Goal: Task Accomplishment & Management: Manage account settings

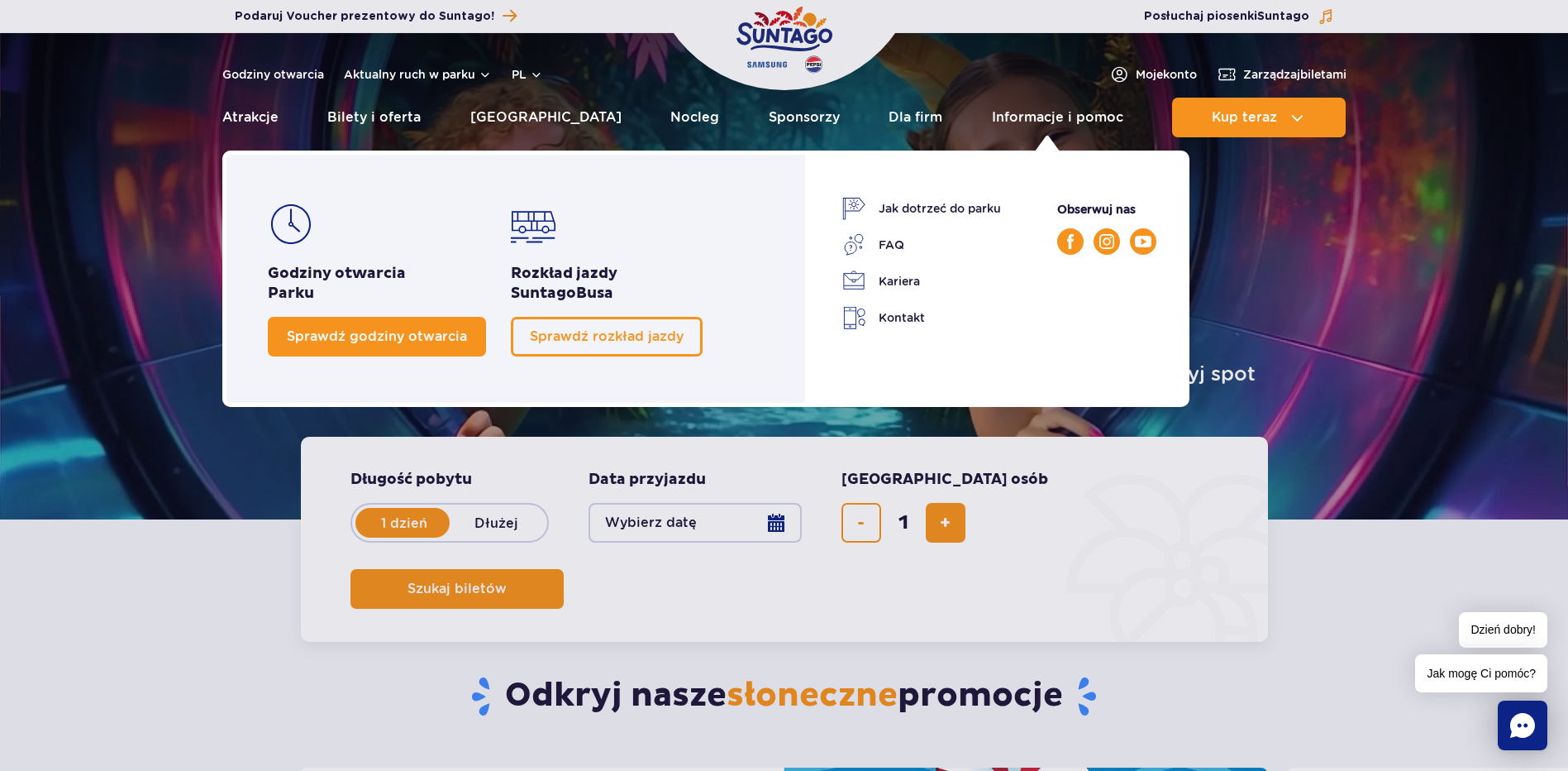
click at [332, 335] on span "Sprawdź godziny otwarcia" at bounding box center [377, 337] width 181 height 16
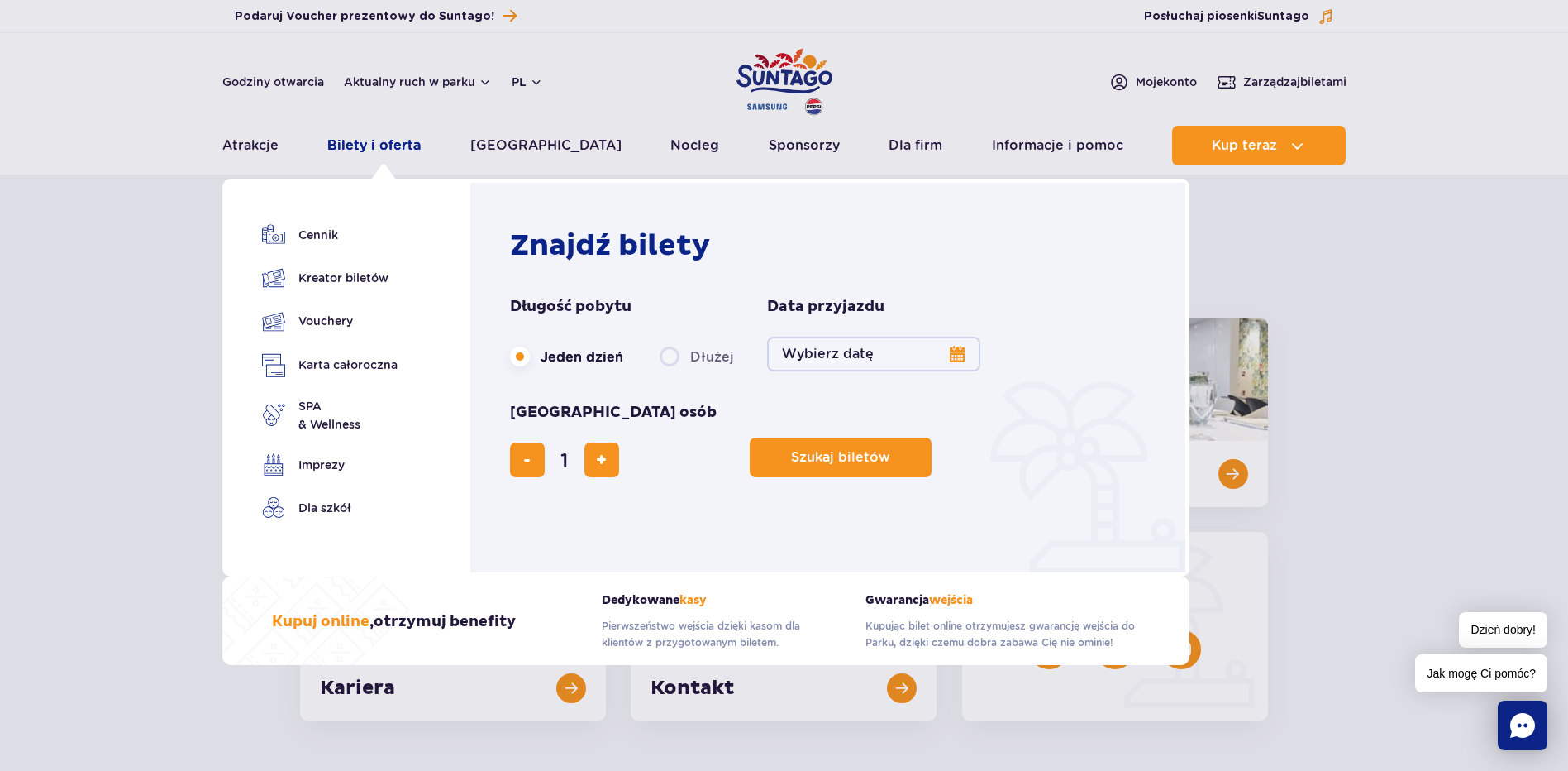
click at [359, 140] on link "Bilety i oferta" at bounding box center [374, 145] width 94 height 39
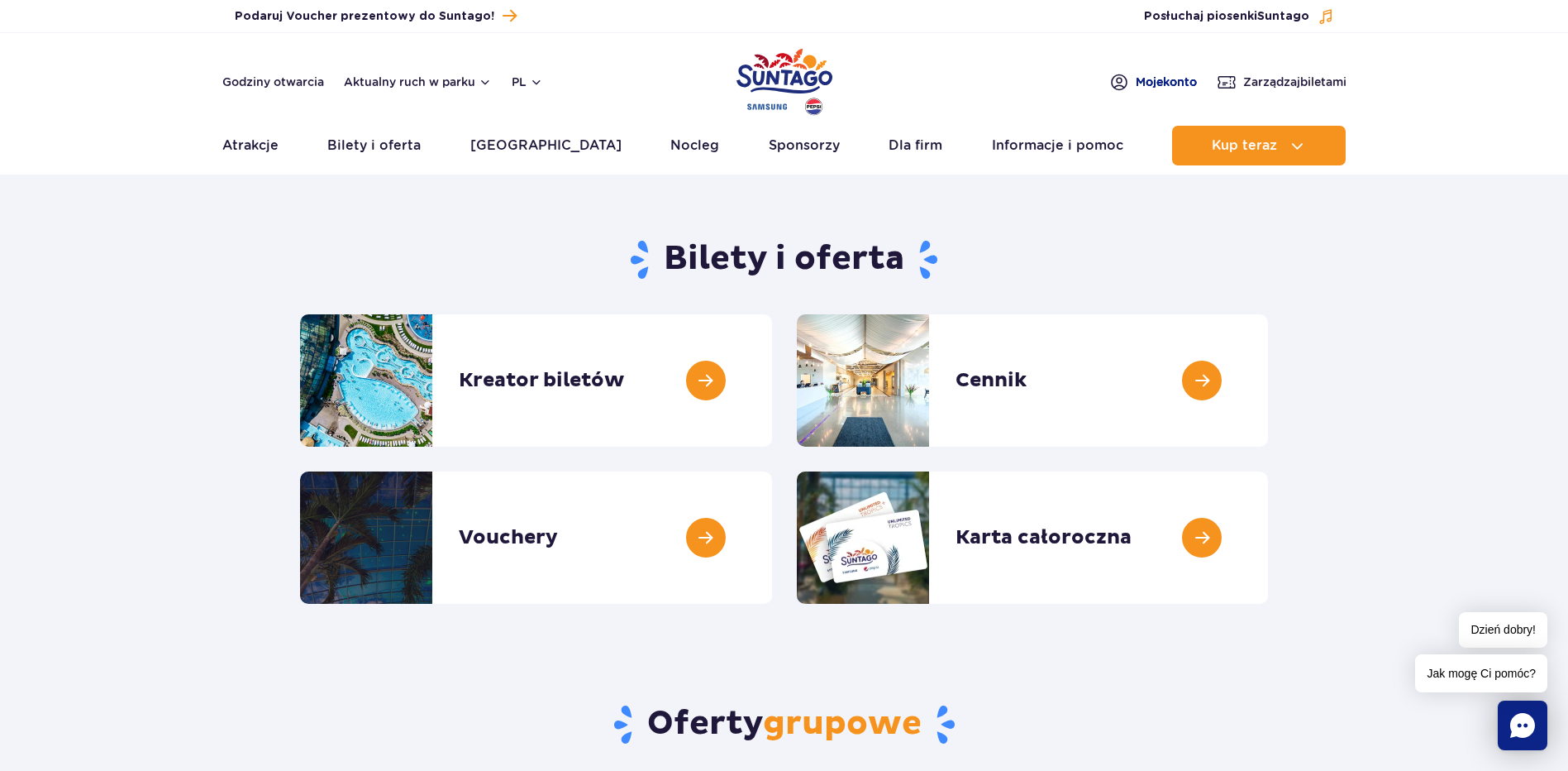
click at [1148, 84] on span "Moje konto" at bounding box center [1166, 82] width 61 height 17
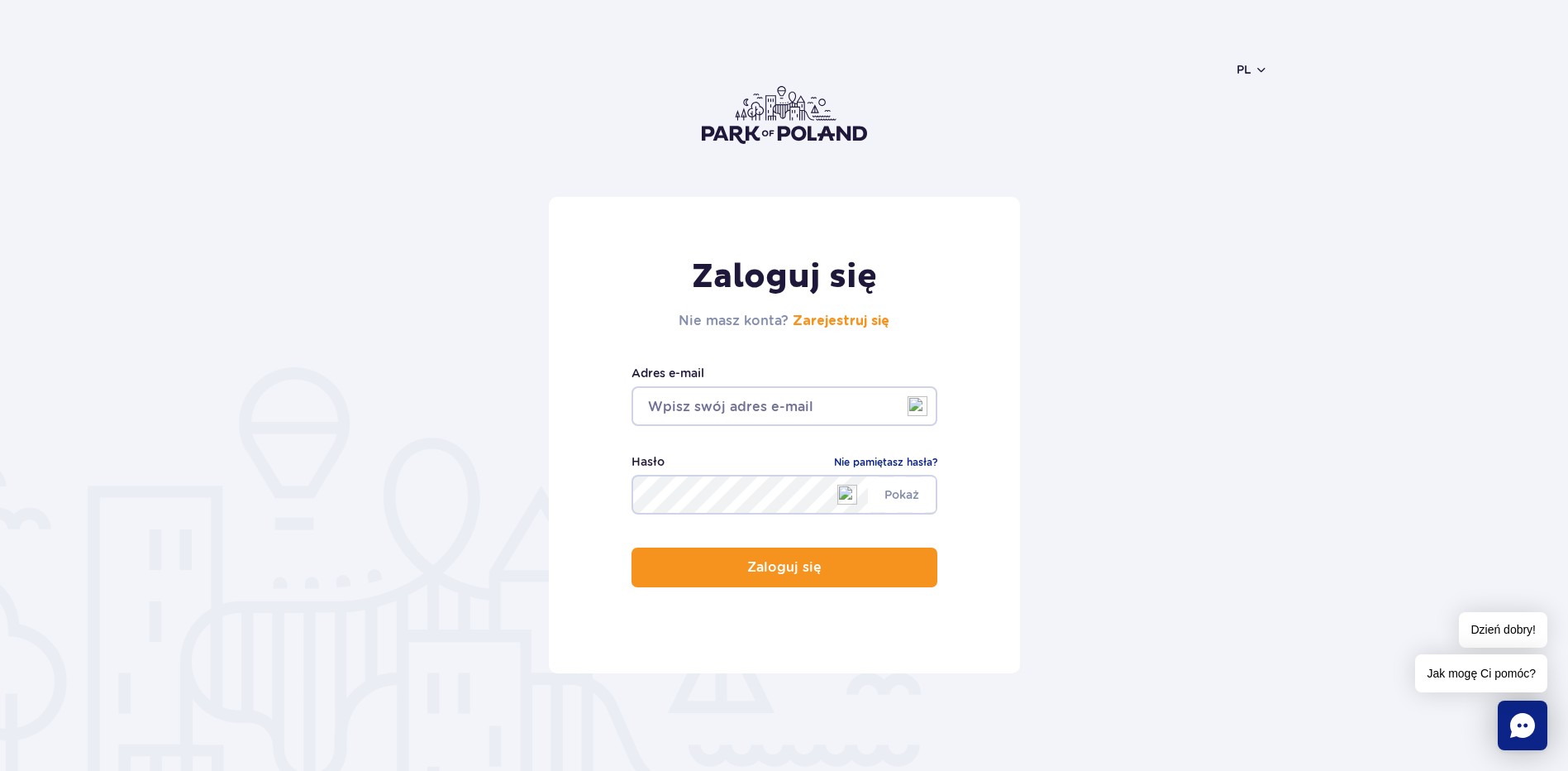
click at [695, 398] on input "email" at bounding box center [784, 406] width 306 height 39
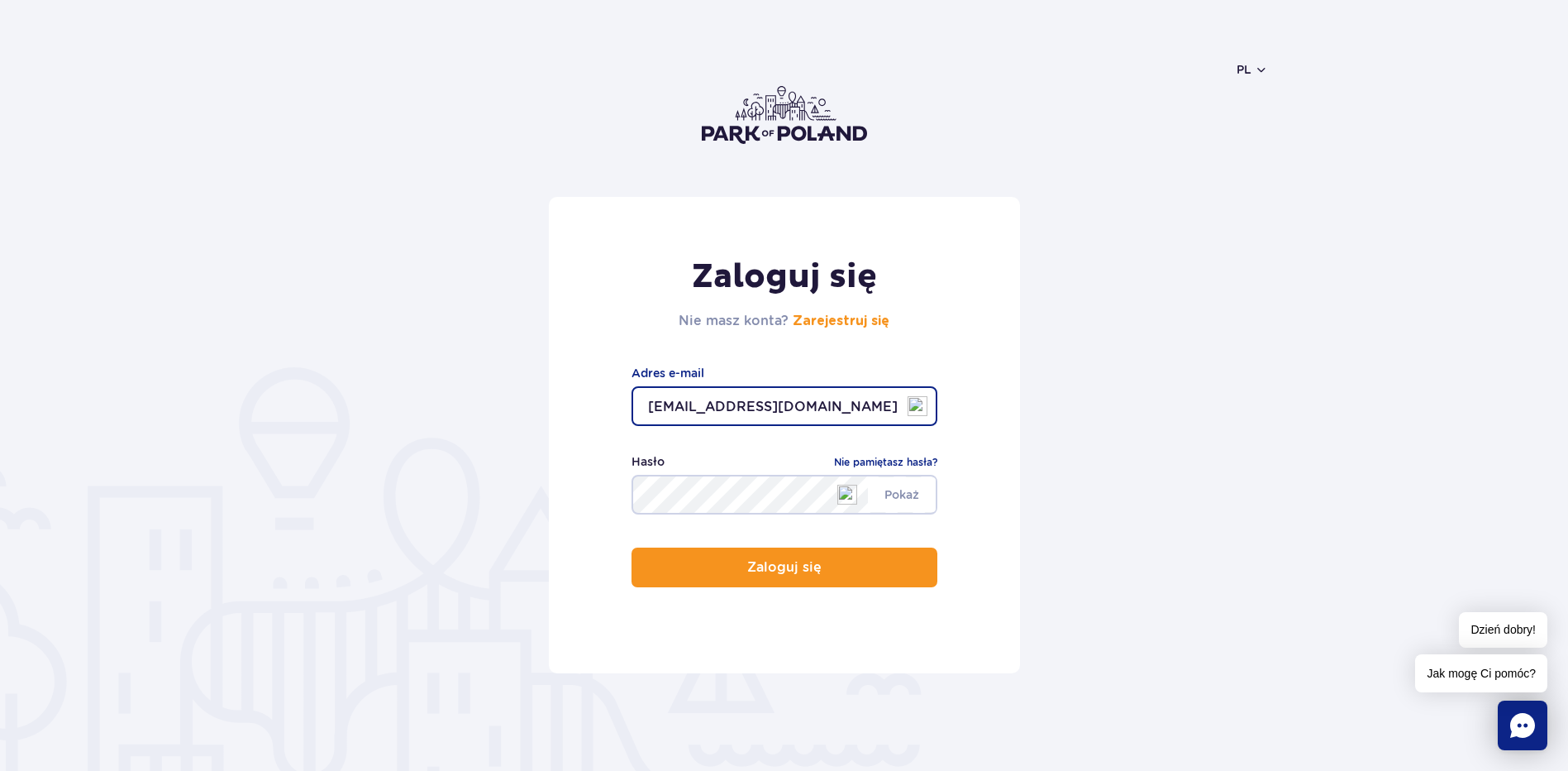
type input "rycandrzej@gmail.com"
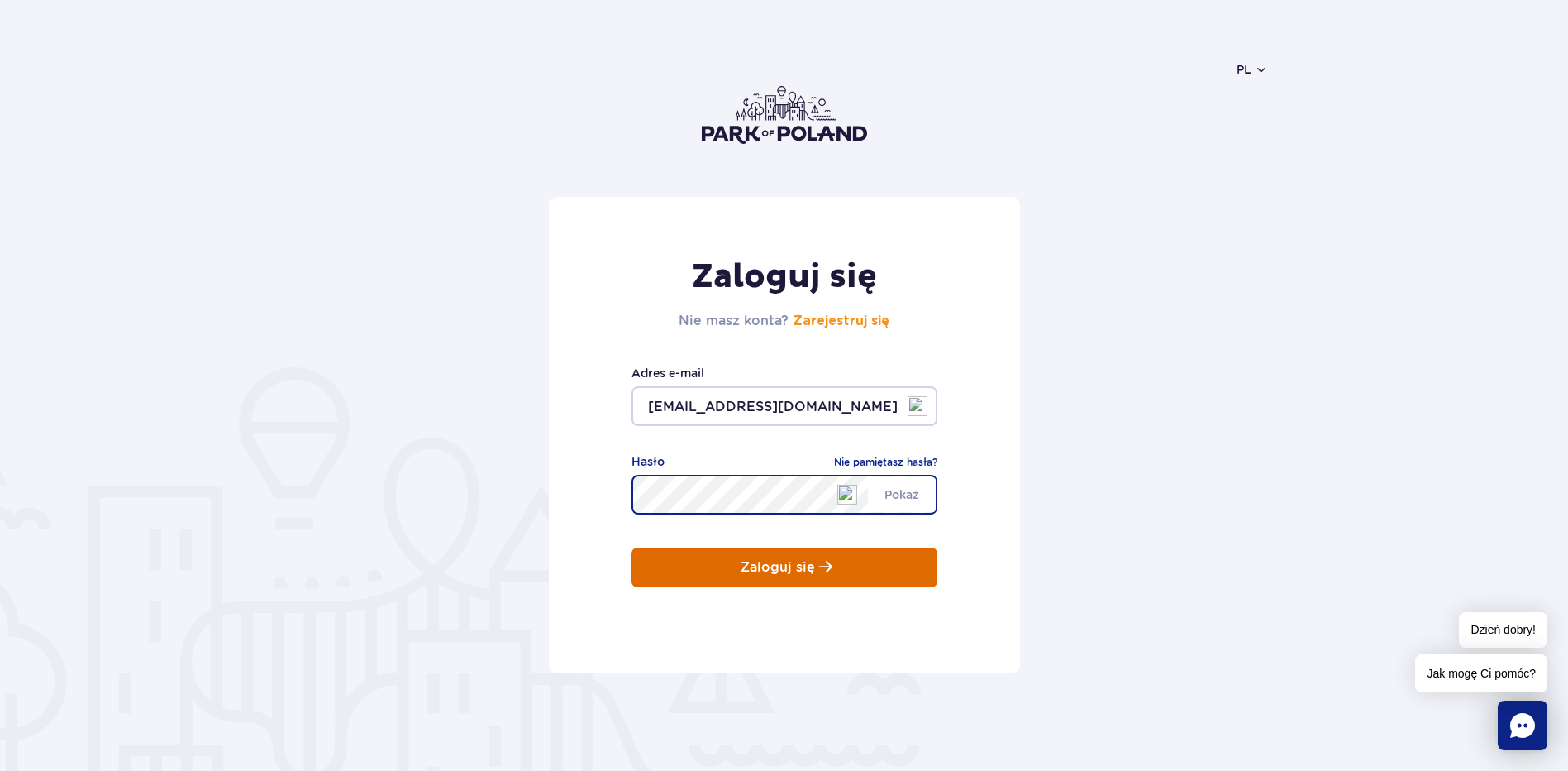
click at [805, 568] on p "Zaloguj się" at bounding box center [778, 567] width 74 height 15
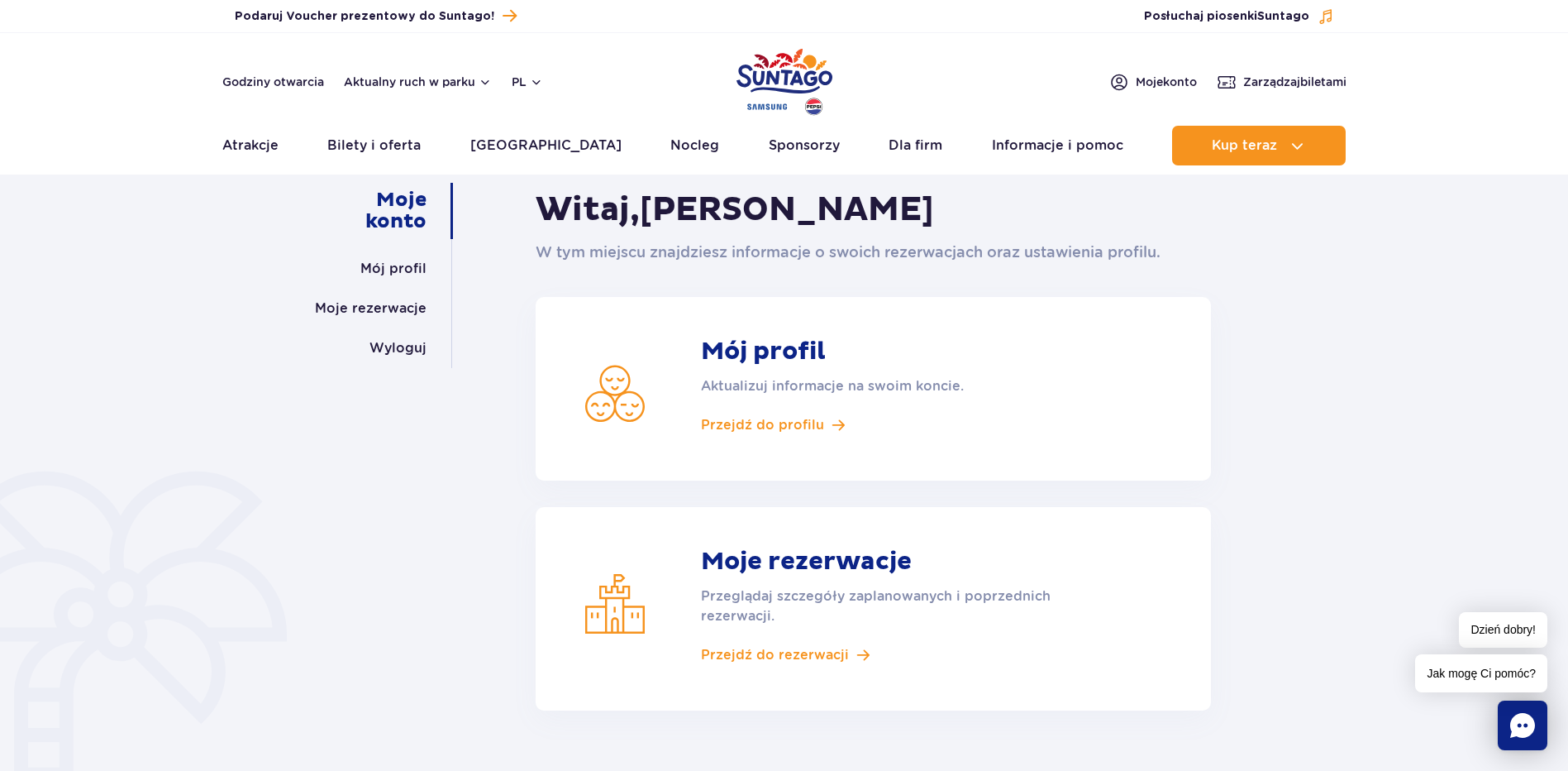
scroll to position [83, 0]
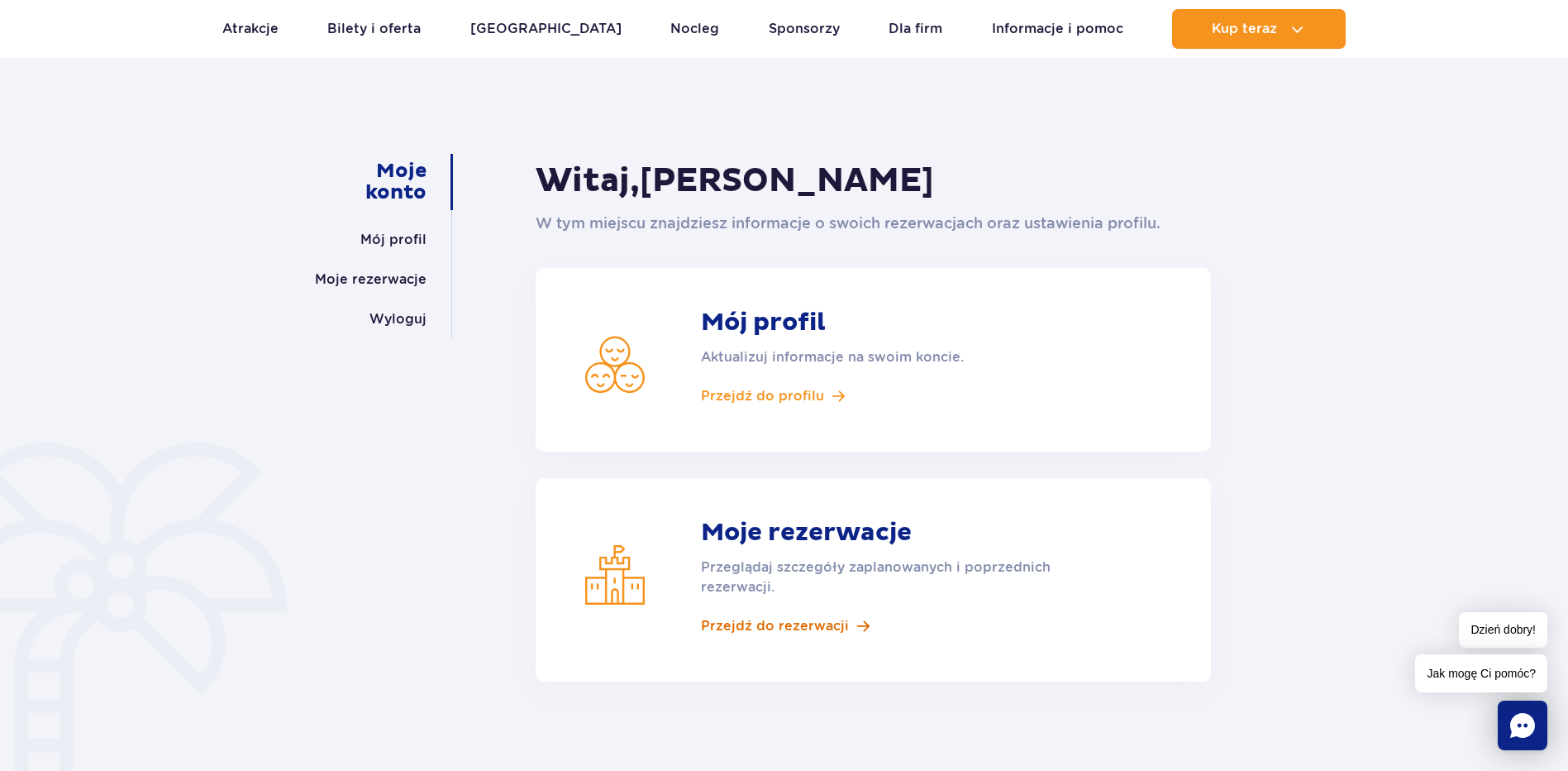
drag, startPoint x: 786, startPoint y: 625, endPoint x: 796, endPoint y: 625, distance: 10.0
click at [786, 625] on span "Przejdź do rezerwacji" at bounding box center [775, 626] width 148 height 18
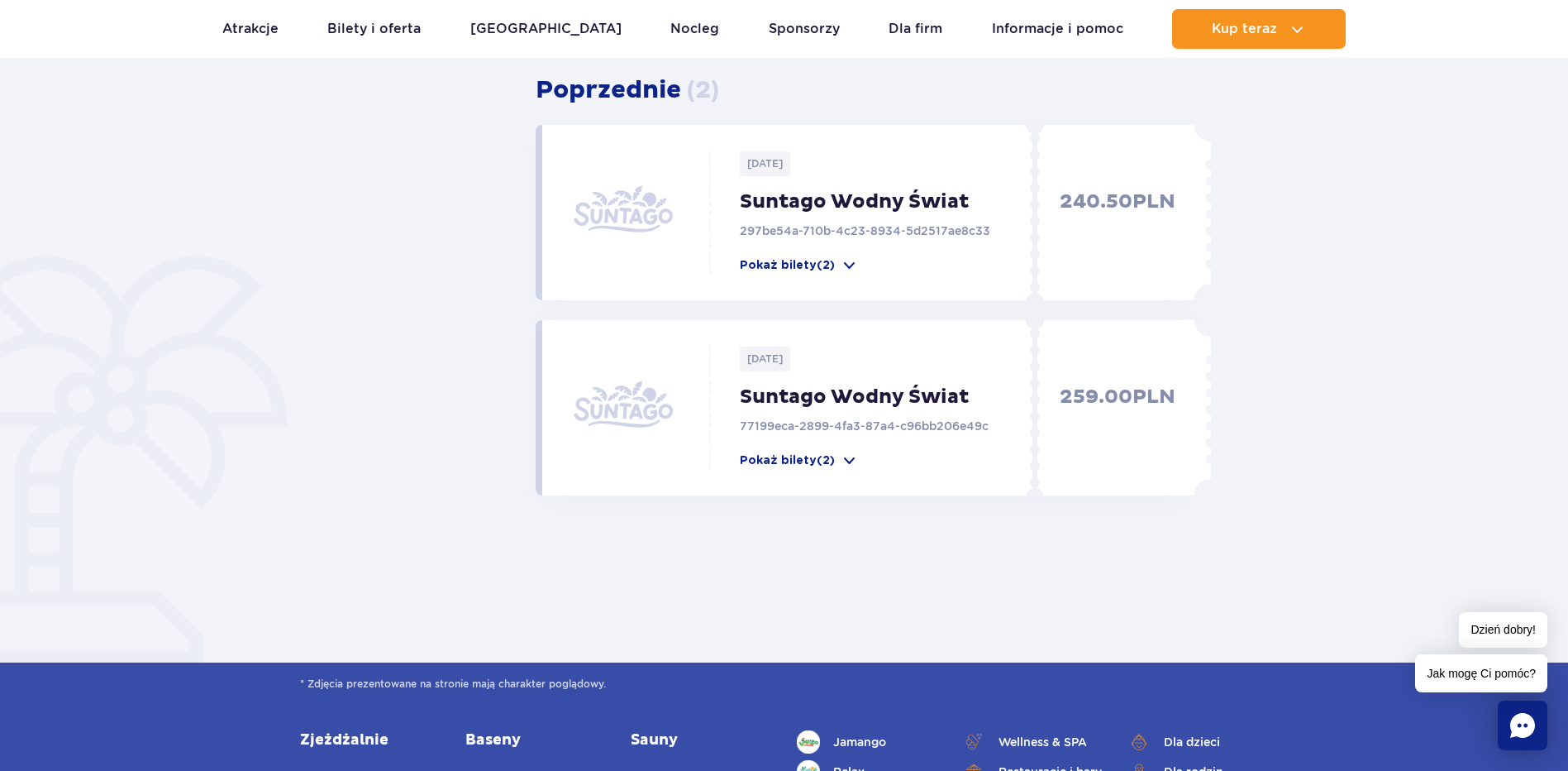
scroll to position [497, 0]
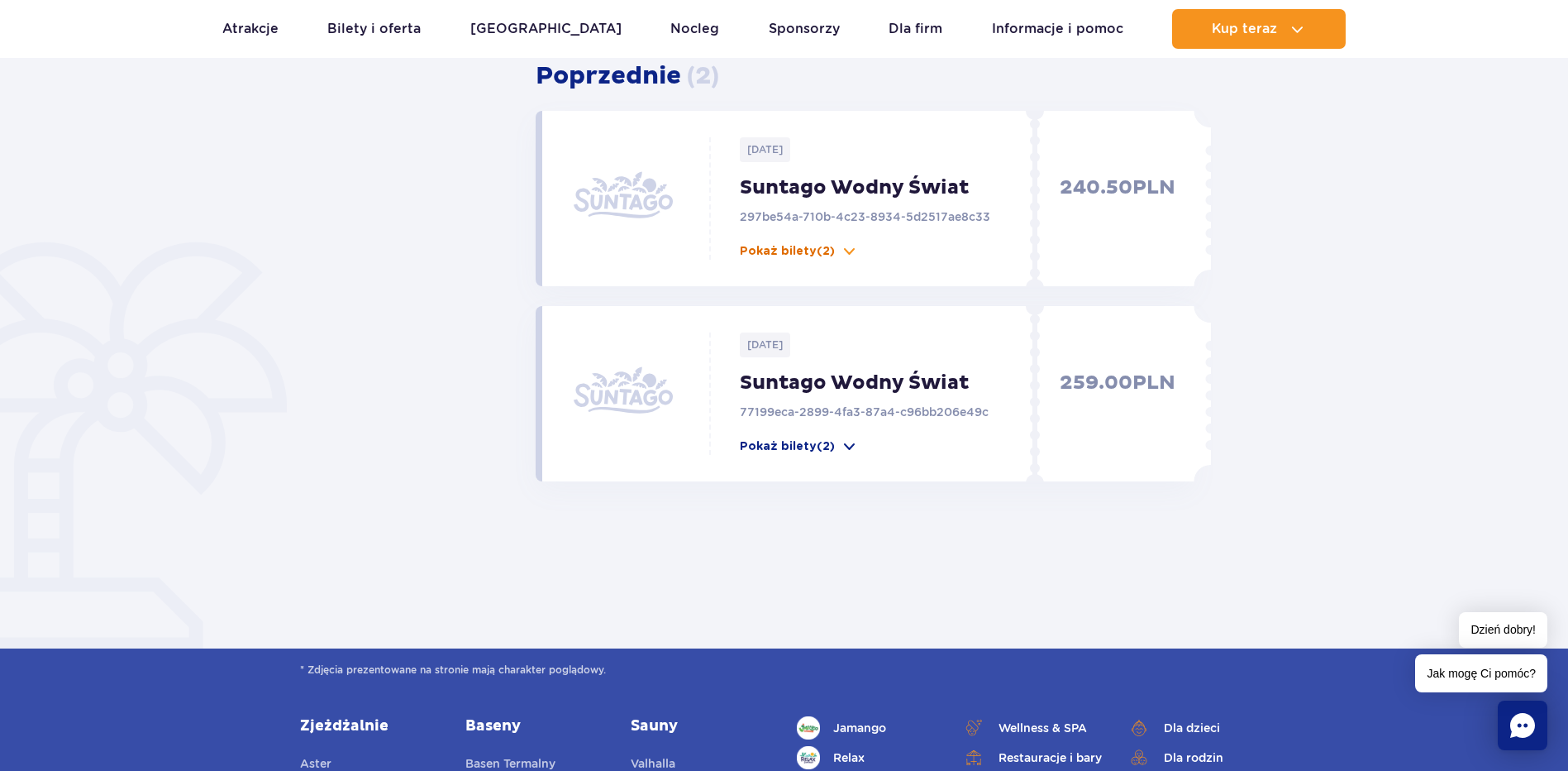
click at [793, 248] on p "Pokaż bilety (2)" at bounding box center [787, 251] width 95 height 17
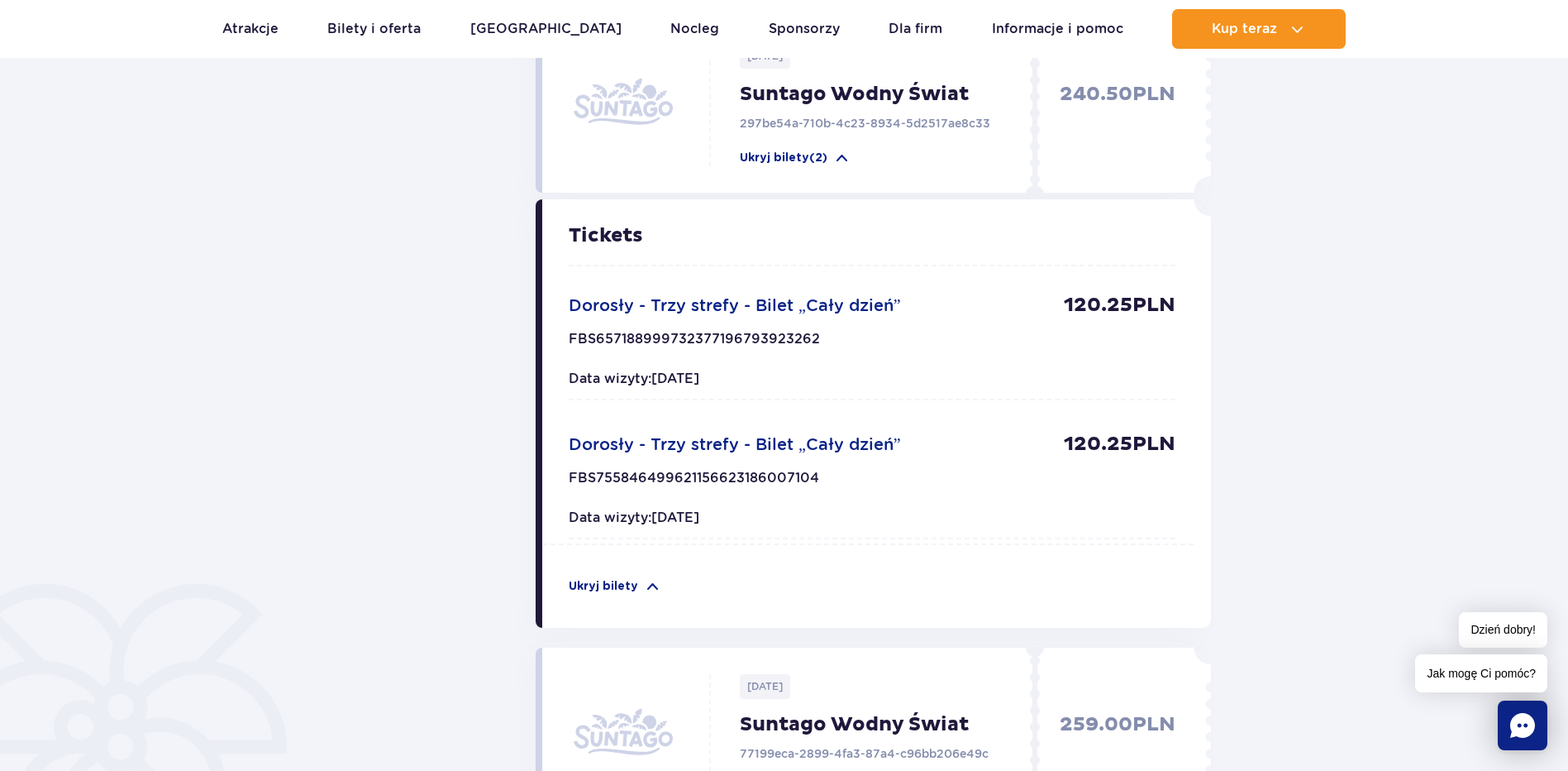
scroll to position [827, 0]
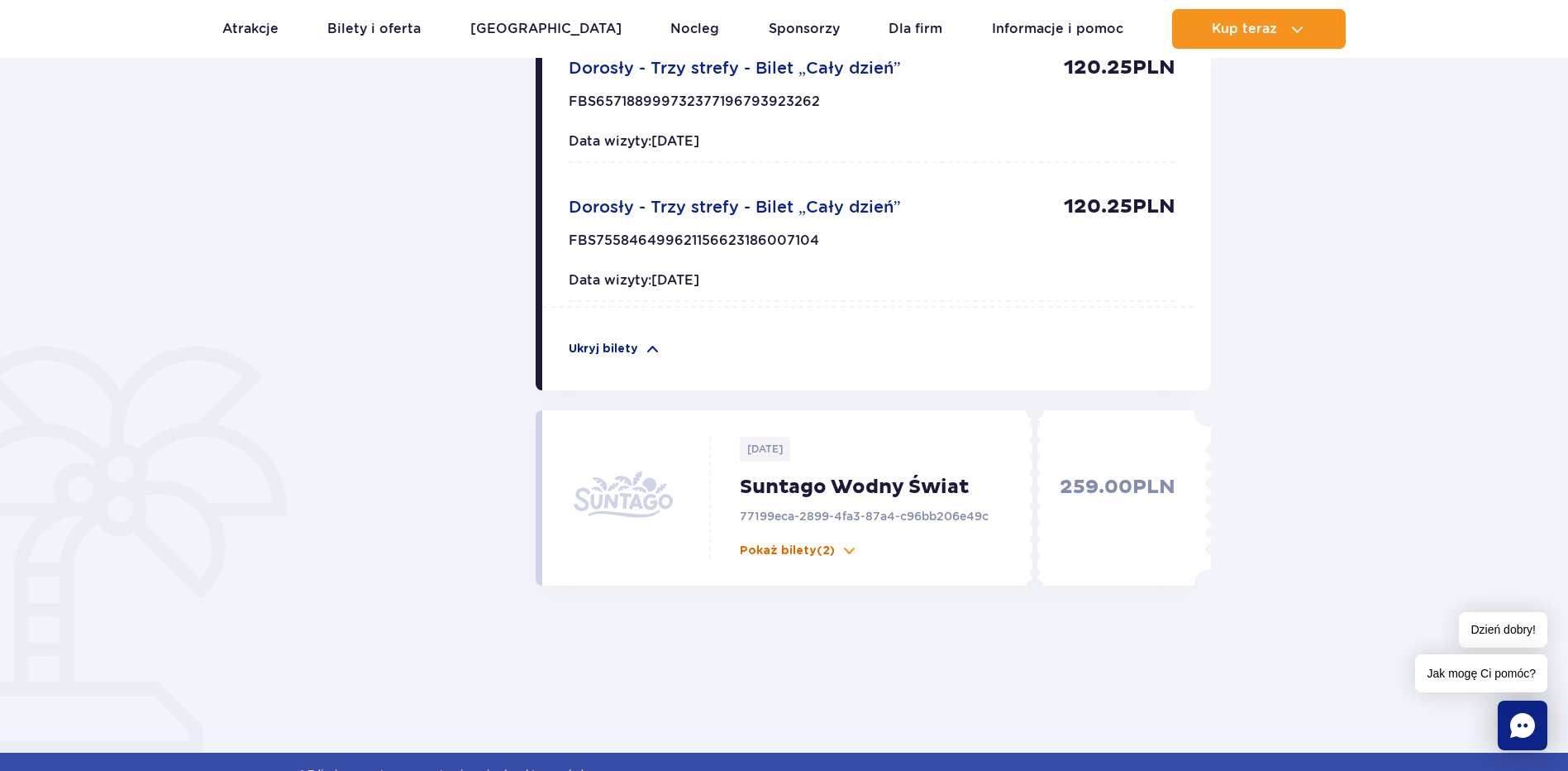
click at [774, 553] on p "Pokaż bilety (2)" at bounding box center [787, 551] width 95 height 17
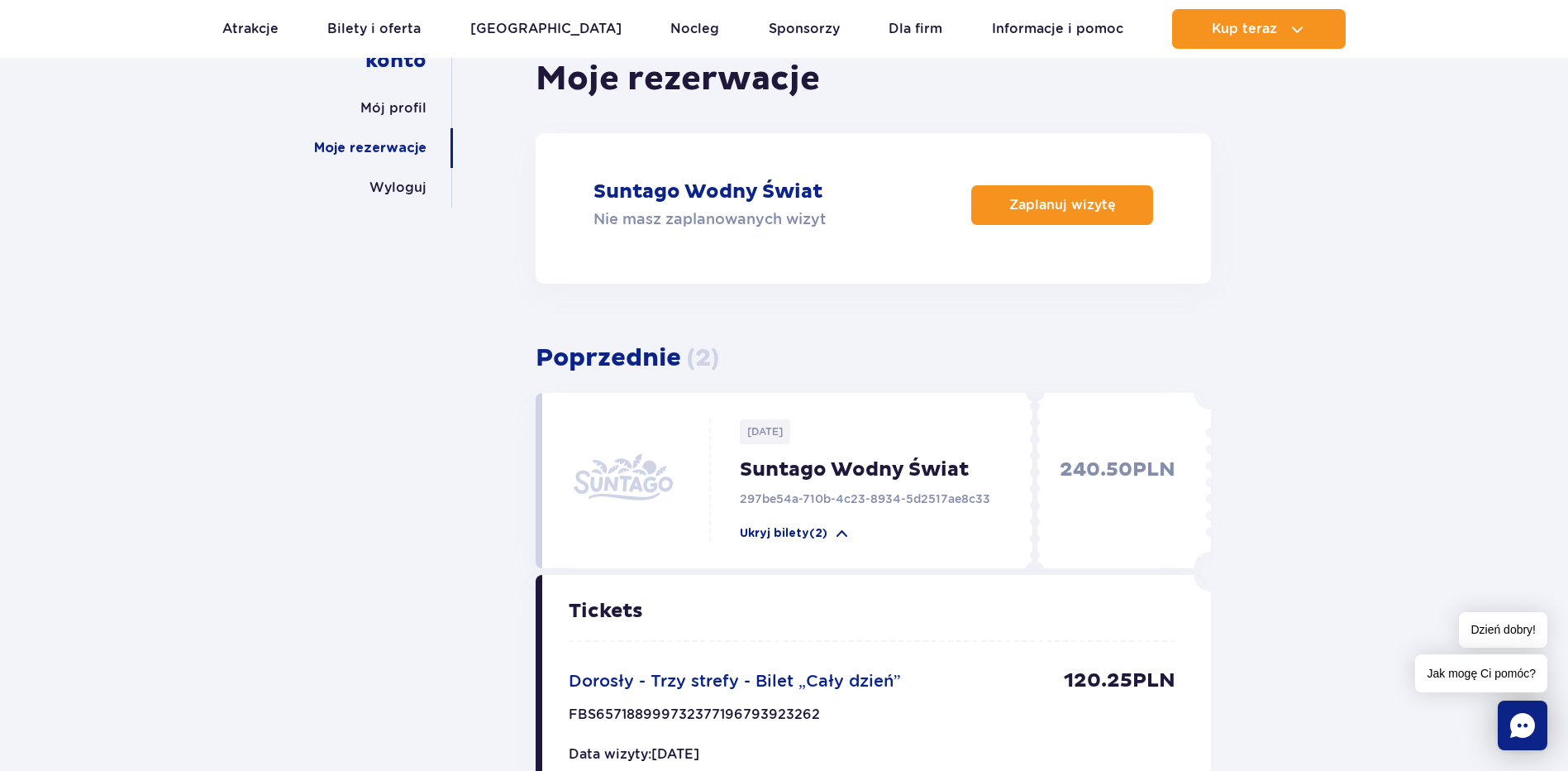
scroll to position [166, 0]
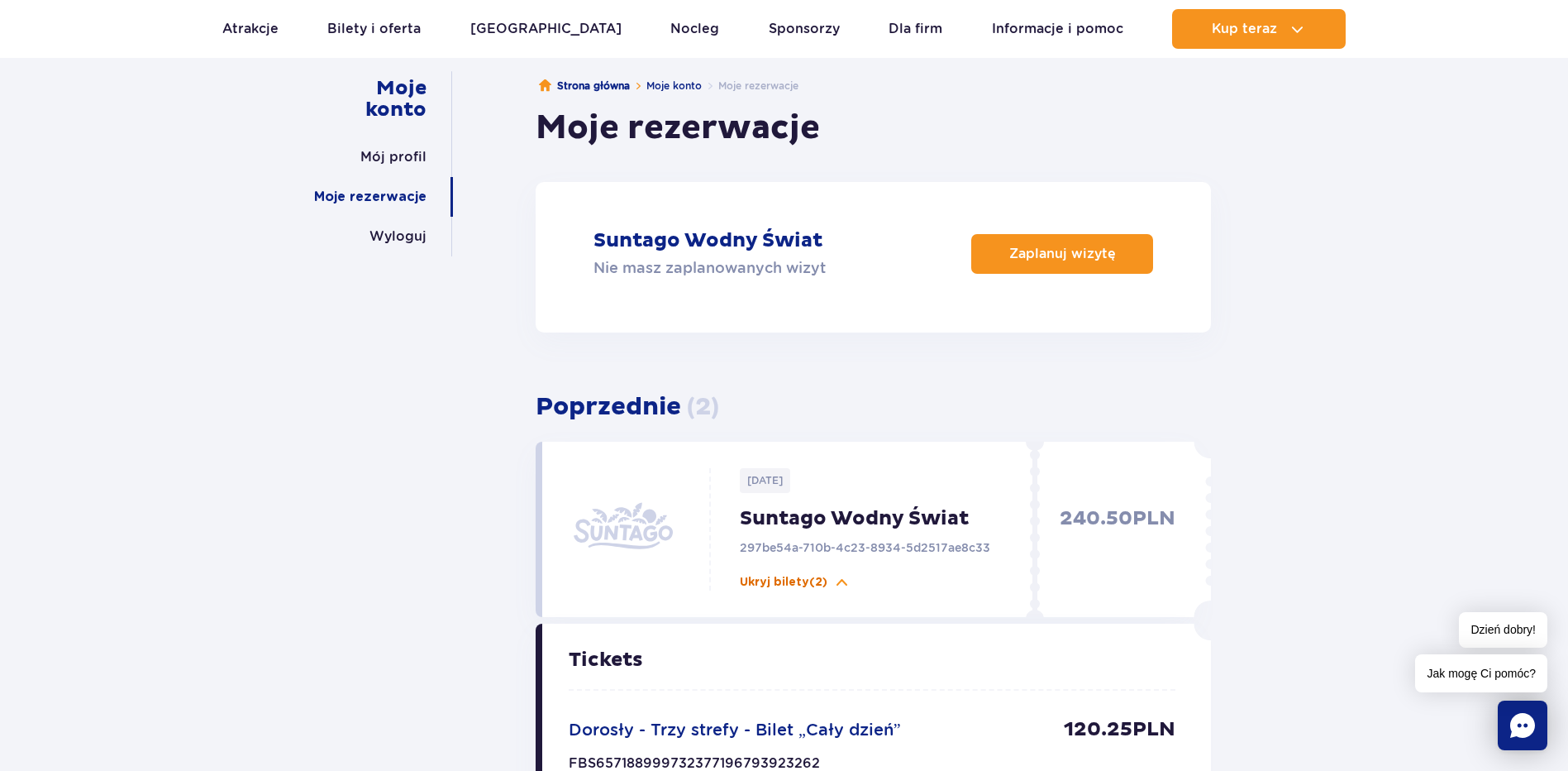
click at [786, 583] on p "Ukryj bilety (2)" at bounding box center [784, 581] width 88 height 17
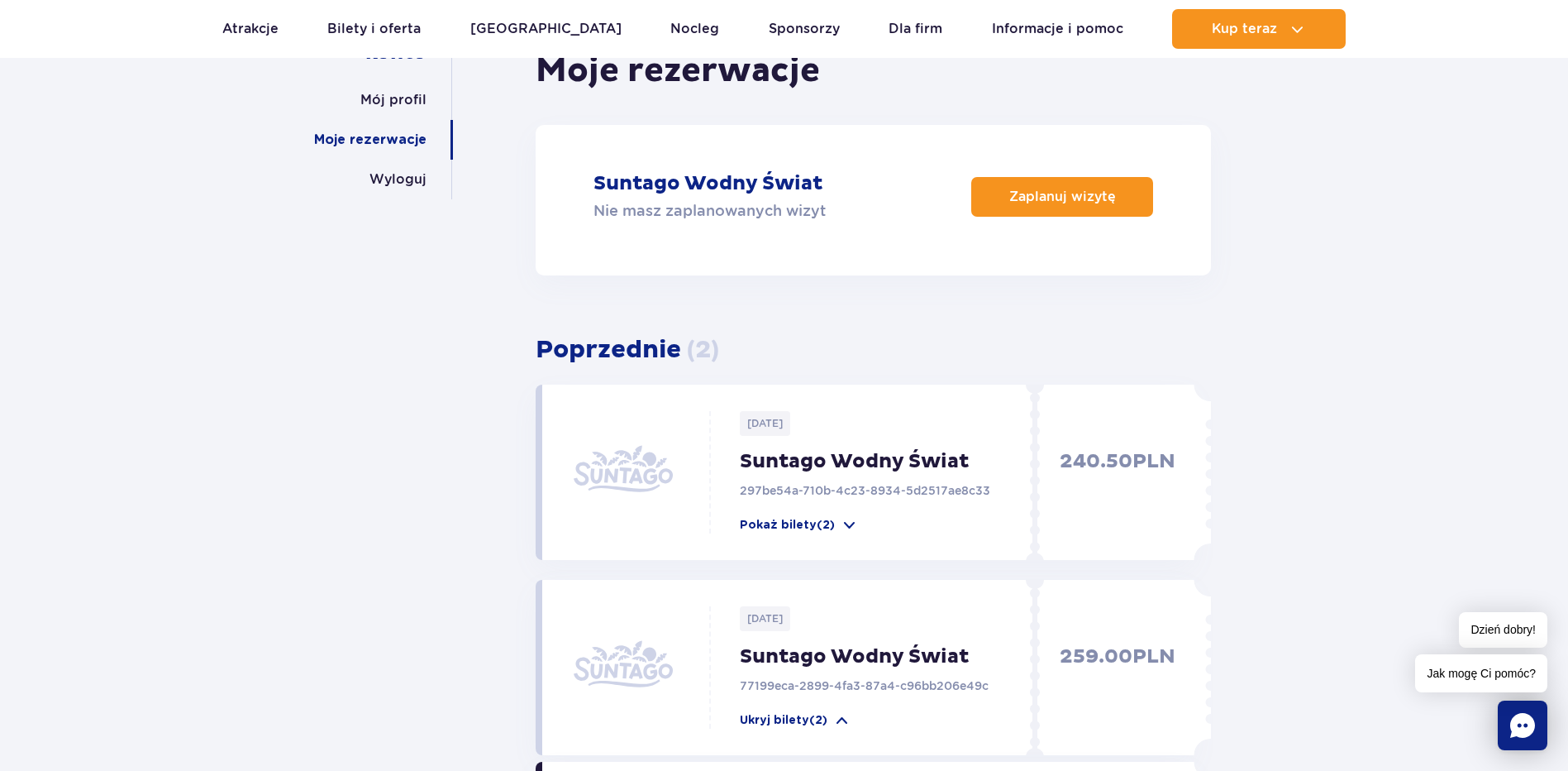
scroll to position [331, 0]
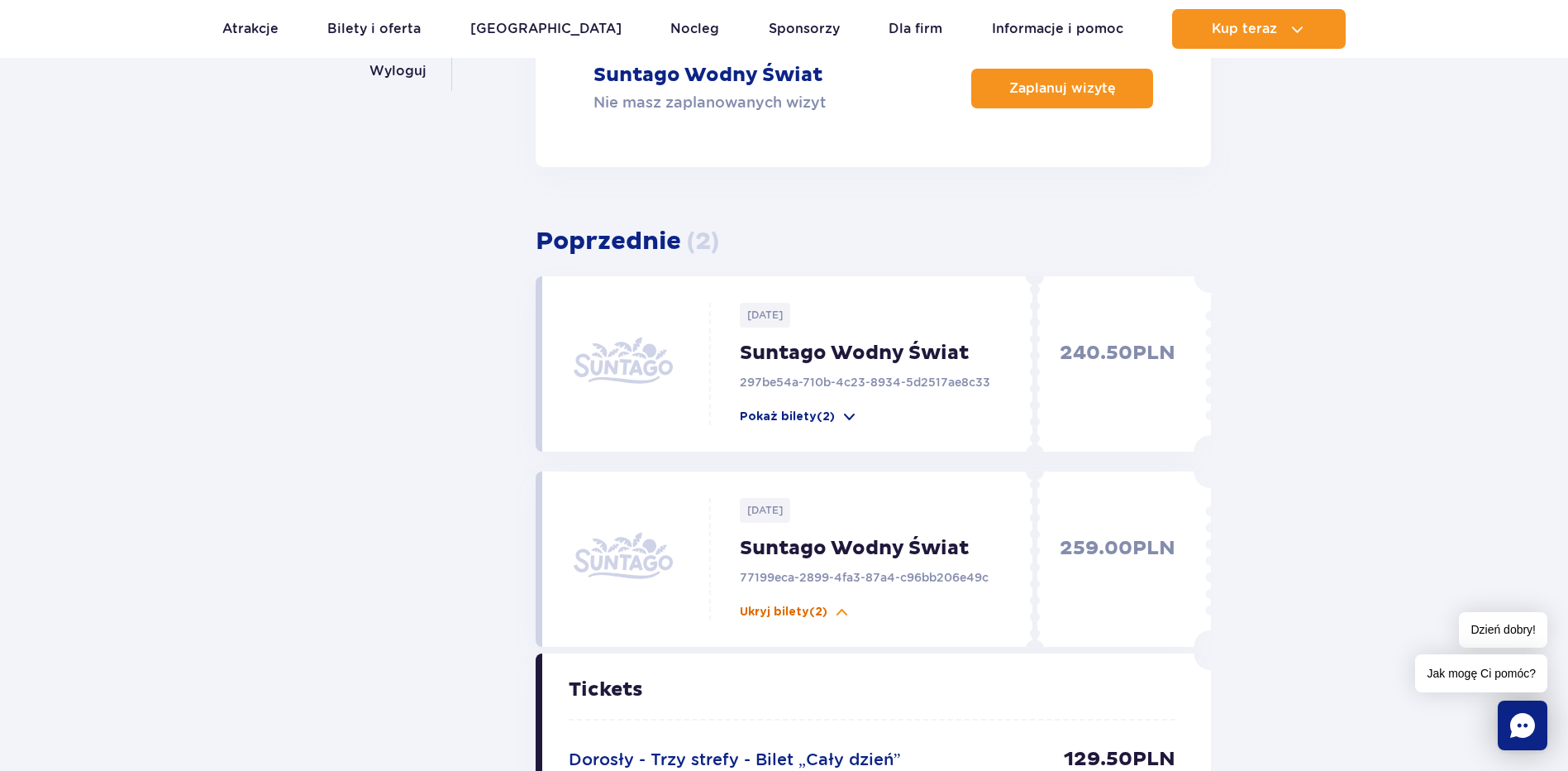
click at [792, 610] on p "Ukryj bilety (2)" at bounding box center [784, 611] width 88 height 17
